Goal: Transaction & Acquisition: Purchase product/service

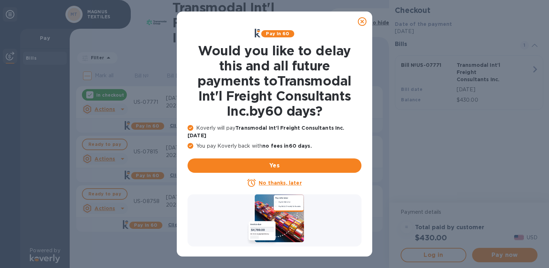
click at [280, 180] on u "No thanks, later" at bounding box center [280, 183] width 43 height 6
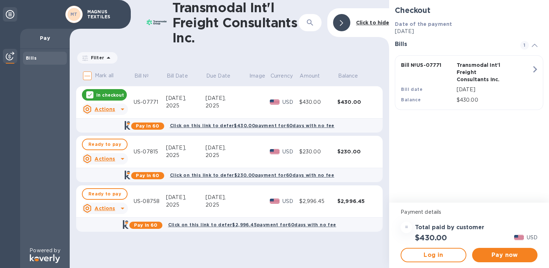
click at [88, 93] on icon at bounding box center [90, 95] width 6 height 6
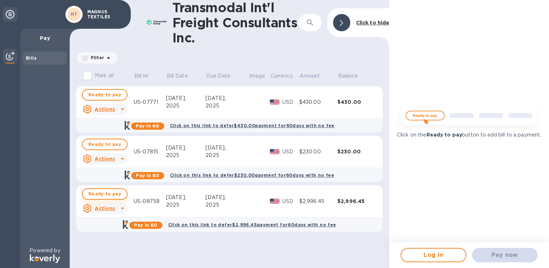
click at [106, 196] on span "Ready to pay" at bounding box center [104, 194] width 33 height 9
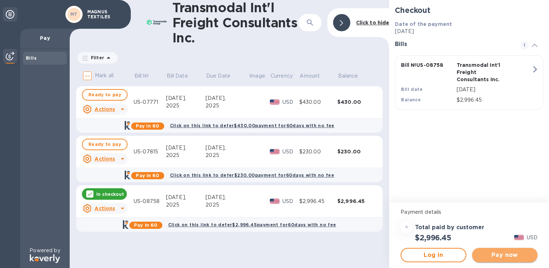
click at [486, 256] on span "Pay now" at bounding box center [505, 255] width 54 height 9
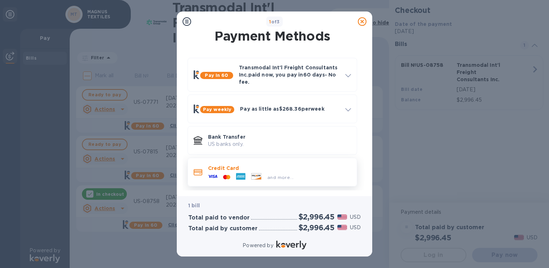
scroll to position [6, 0]
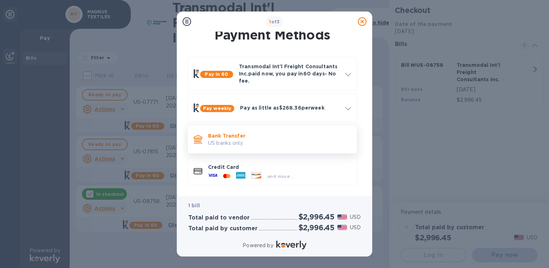
click at [273, 137] on p "Bank Transfer" at bounding box center [279, 135] width 143 height 7
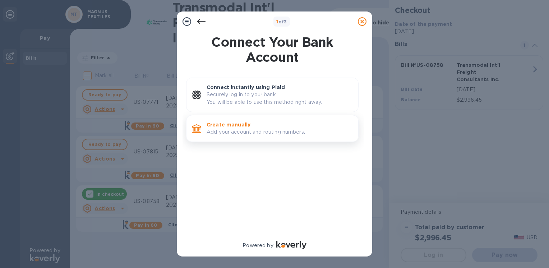
click at [264, 129] on p "Add your account and routing numbers." at bounding box center [280, 132] width 146 height 8
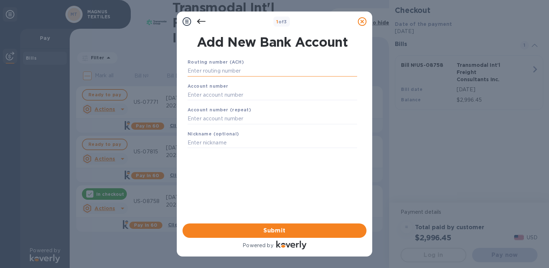
click at [216, 70] on input "text" at bounding box center [273, 71] width 170 height 11
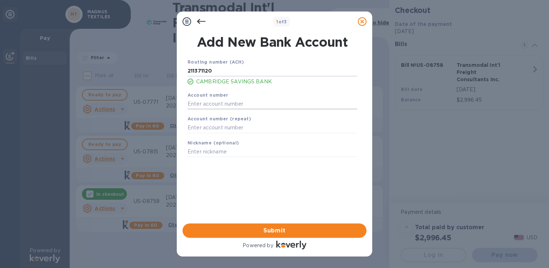
type input "211371120"
click at [238, 101] on input "text" at bounding box center [273, 104] width 170 height 11
type input "11093028"
click at [222, 154] on input "text" at bounding box center [273, 152] width 170 height 11
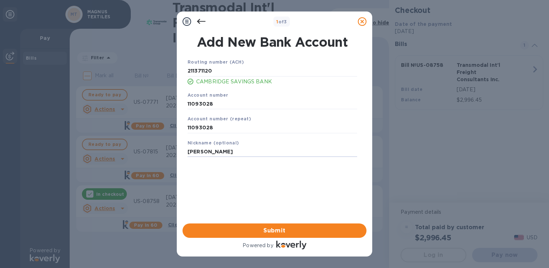
type input "[PERSON_NAME]"
click at [231, 180] on div "Routing number (ACH) [US_BANK_ROUTING_MICR] CAMBRIDGE SAVINGS BANK Account numb…" at bounding box center [273, 131] width 184 height 158
click at [274, 225] on button "Submit" at bounding box center [275, 231] width 184 height 14
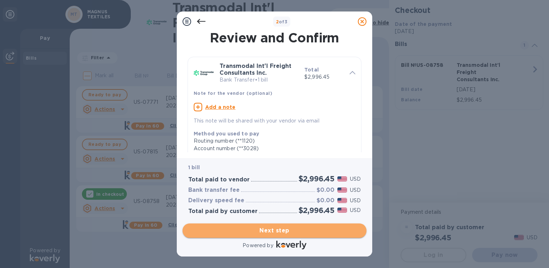
drag, startPoint x: 275, startPoint y: 231, endPoint x: 280, endPoint y: 232, distance: 5.9
click at [274, 231] on span "Next step" at bounding box center [274, 231] width 173 height 9
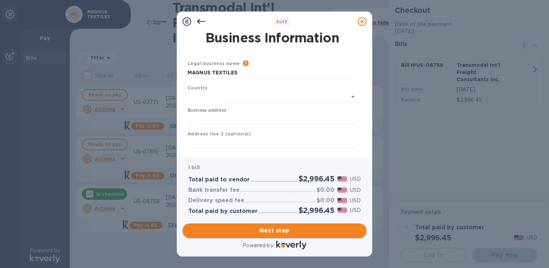
type input "[GEOGRAPHIC_DATA]"
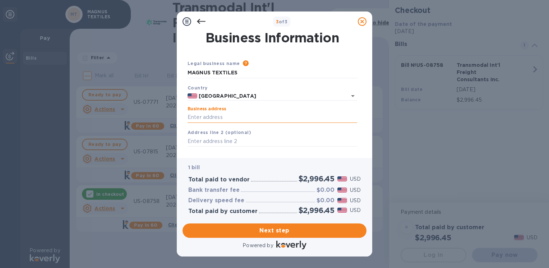
click at [227, 118] on input "Business address" at bounding box center [273, 117] width 170 height 11
type input "[STREET_ADDRESS]"
type input "Suite 120"
type input "Acton"
type input "MA"
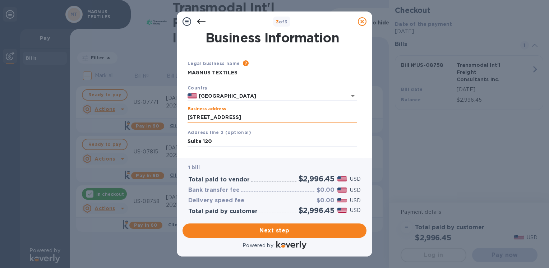
type input "01720"
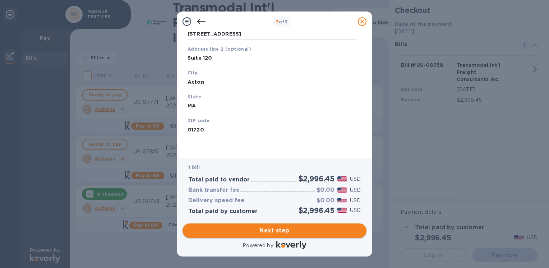
click at [277, 235] on button "Next step" at bounding box center [275, 231] width 184 height 14
drag, startPoint x: 197, startPoint y: 81, endPoint x: 161, endPoint y: 84, distance: 36.5
click at [161, 84] on div "3 of 3 Business Information Legal business name Please provide the legal name t…" at bounding box center [274, 134] width 549 height 268
type input "Acton"
click at [310, 231] on span "Next step" at bounding box center [274, 231] width 173 height 9
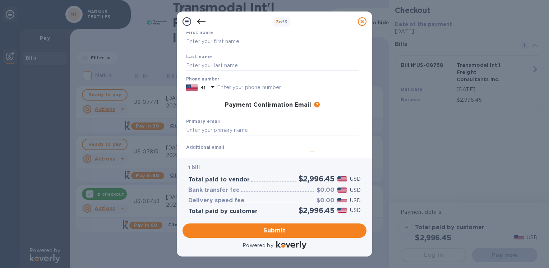
scroll to position [0, 0]
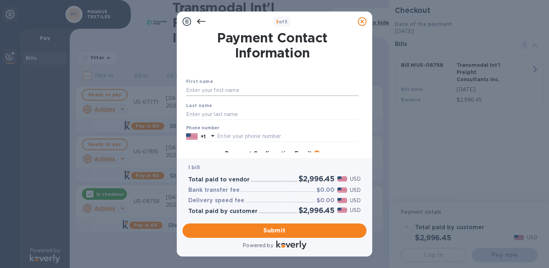
click at [222, 85] on input "text" at bounding box center [272, 90] width 173 height 11
click at [223, 87] on input "text" at bounding box center [272, 90] width 173 height 11
type input "Shash"
click at [210, 114] on input "text" at bounding box center [272, 114] width 173 height 11
type input "[PERSON_NAME]"
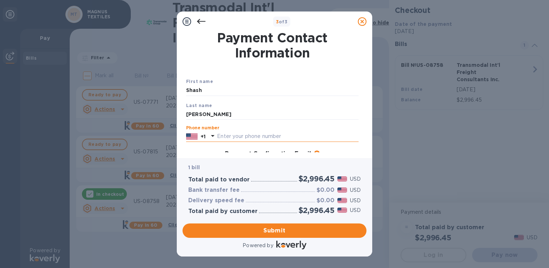
click at [269, 137] on input "text" at bounding box center [288, 136] width 142 height 11
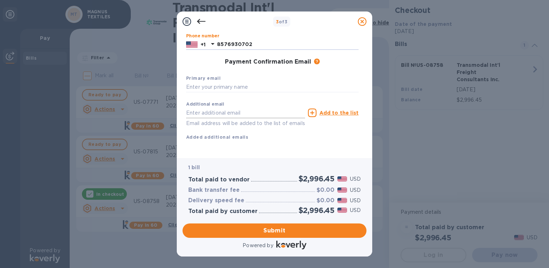
scroll to position [101, 0]
type input "8576930702"
click at [237, 82] on input "text" at bounding box center [272, 87] width 173 height 11
type input "[EMAIL_ADDRESS][DOMAIN_NAME]"
click at [279, 133] on div "Additional email Email address will be added to the list of emails Add to the l…" at bounding box center [272, 119] width 178 height 49
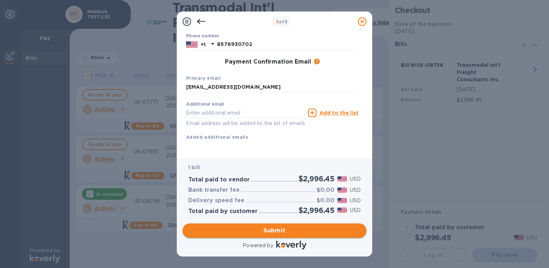
click at [257, 230] on span "Submit" at bounding box center [274, 231] width 173 height 9
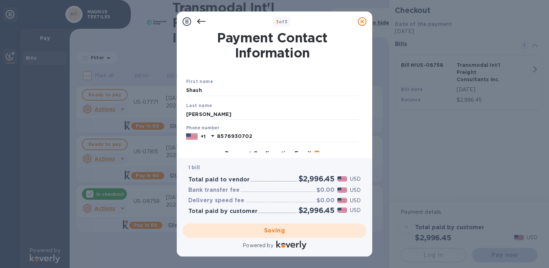
scroll to position [0, 0]
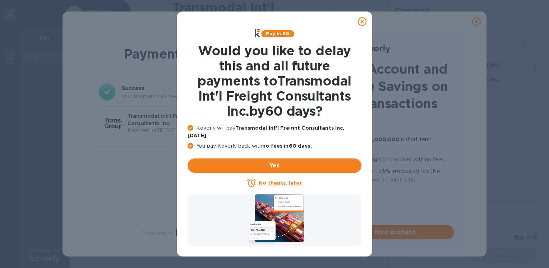
click at [270, 180] on u "No thanks, later" at bounding box center [280, 183] width 43 height 6
